Goal: Task Accomplishment & Management: Manage account settings

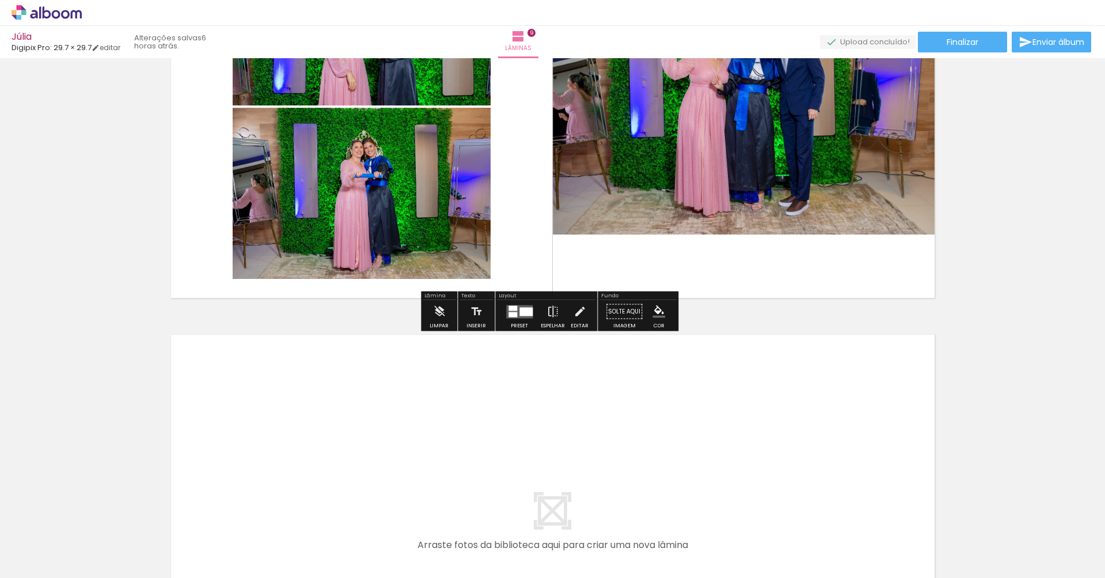
scroll to position [3734, 0]
